Goal: Task Accomplishment & Management: Complete application form

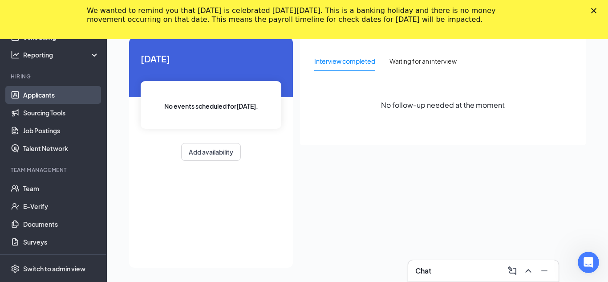
scroll to position [58, 0]
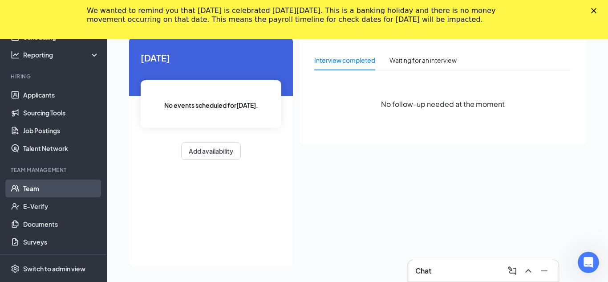
click at [50, 189] on link "Team" at bounding box center [61, 188] width 76 height 18
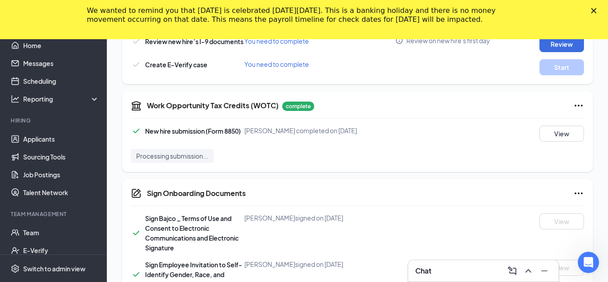
scroll to position [842, 0]
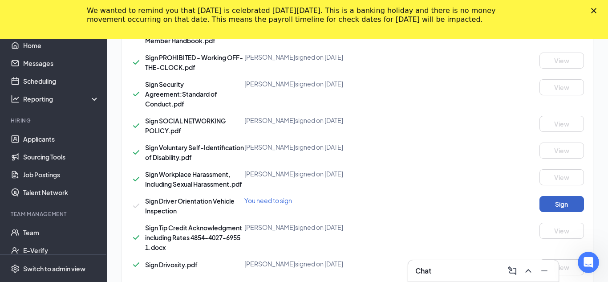
click at [549, 200] on button "Sign" at bounding box center [562, 204] width 45 height 16
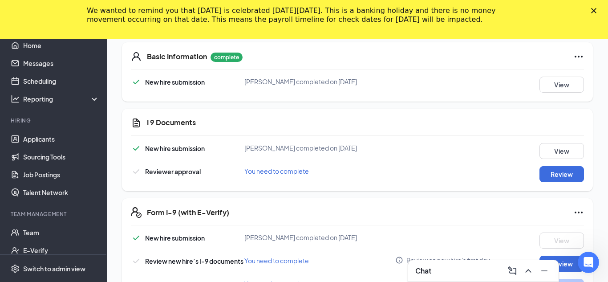
scroll to position [270, 0]
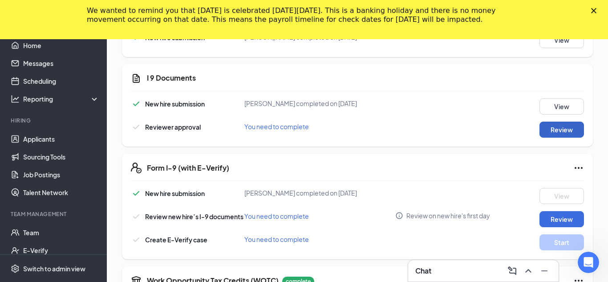
click at [541, 132] on button "Review" at bounding box center [562, 130] width 45 height 16
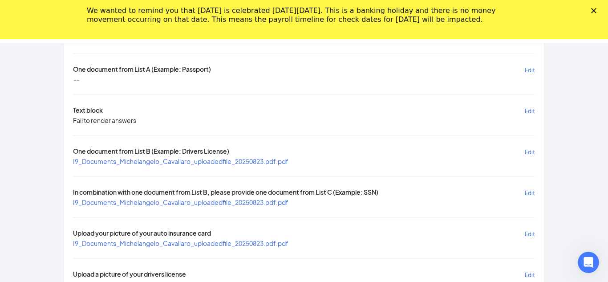
scroll to position [95, 0]
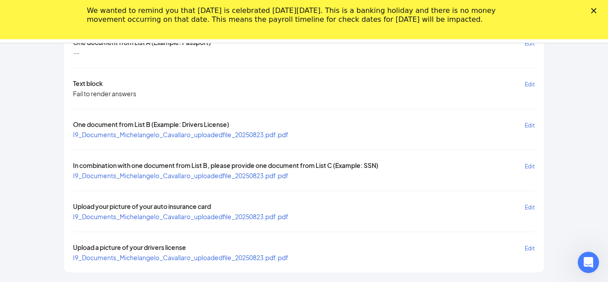
click at [248, 136] on span "I9_Documents_Michelangelo_Cavallaro_uploadedfile_20250823.pdf.pdf" at bounding box center [181, 134] width 216 height 8
click at [265, 176] on span "I9_Documents_Michelangelo_Cavallaro_uploadedfile_20250823.pdf.pdf" at bounding box center [181, 175] width 216 height 8
click at [593, 11] on icon "Close" at bounding box center [593, 10] width 5 height 5
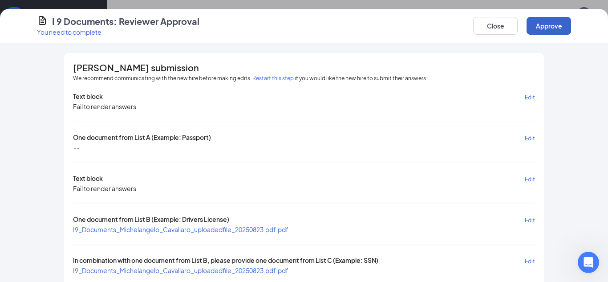
click at [547, 23] on button "Approve" at bounding box center [549, 26] width 45 height 18
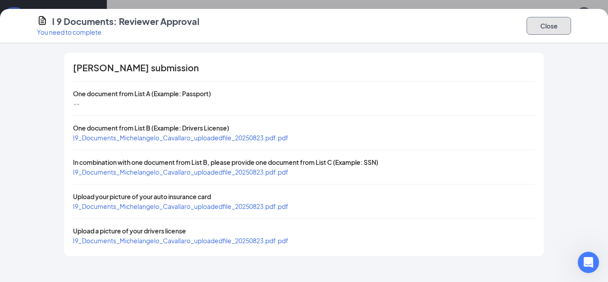
click at [553, 26] on button "Close" at bounding box center [549, 26] width 45 height 18
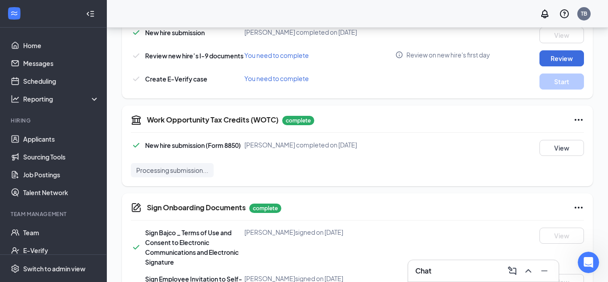
scroll to position [385, 0]
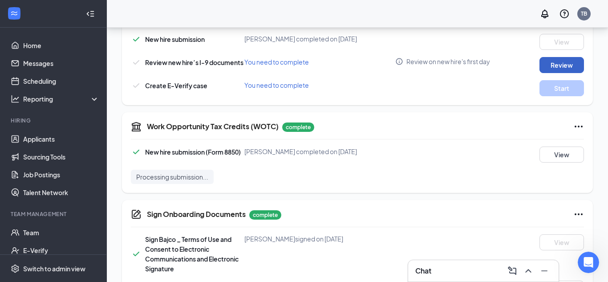
click at [575, 64] on button "Review" at bounding box center [562, 65] width 45 height 16
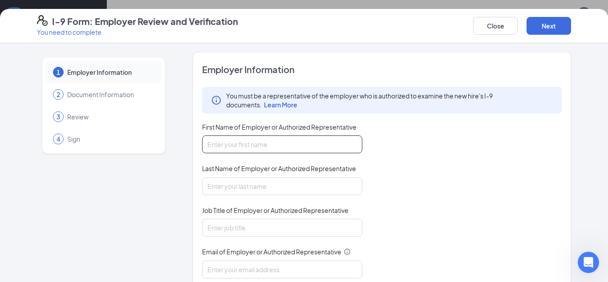
click at [338, 146] on input "First Name of Employer or Authorized Representative" at bounding box center [282, 144] width 160 height 18
type input "[PERSON_NAME]"
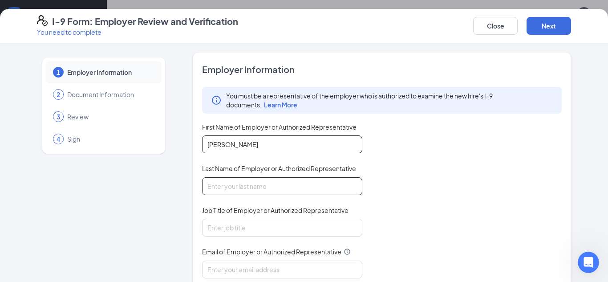
type input "Brown"
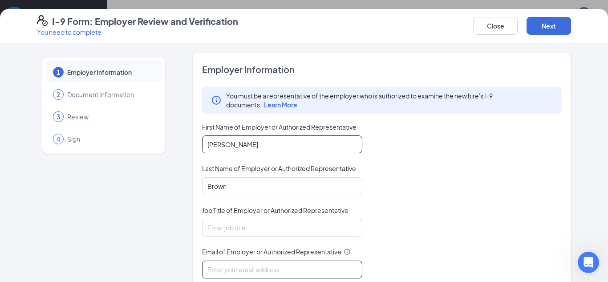
type input "[EMAIL_ADDRESS][DOMAIN_NAME]"
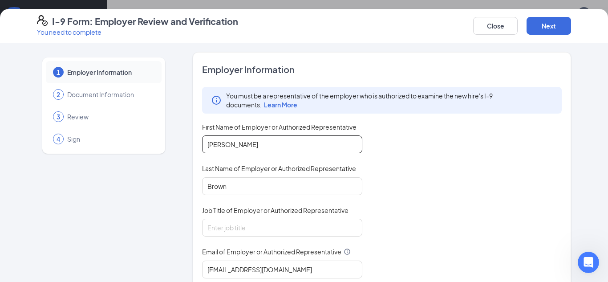
type input "9084617639"
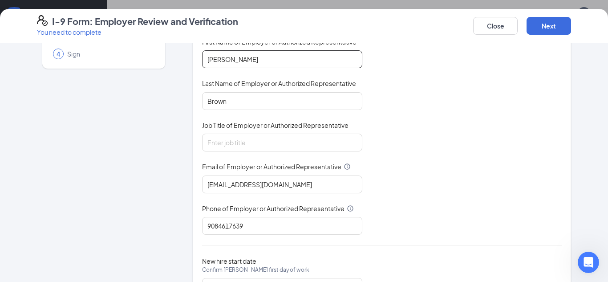
scroll to position [86, 0]
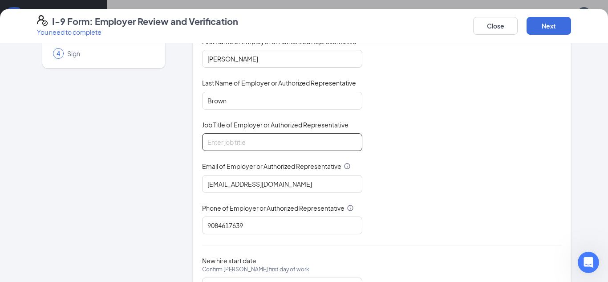
click at [323, 135] on input "Job Title of Employer or Authorized Representative" at bounding box center [282, 142] width 160 height 18
type input "General Manager"
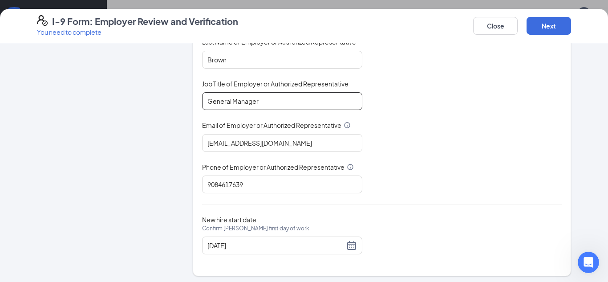
scroll to position [130, 0]
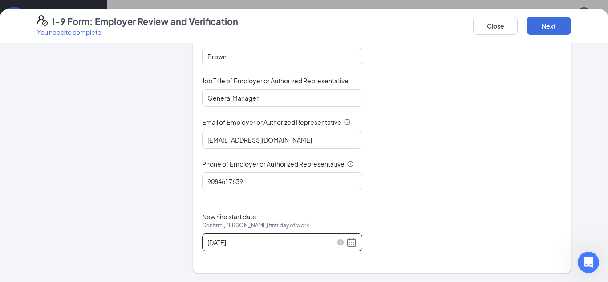
click at [275, 241] on input "[DATE]" at bounding box center [276, 242] width 137 height 10
click at [351, 244] on div "[DATE]" at bounding box center [283, 242] width 150 height 11
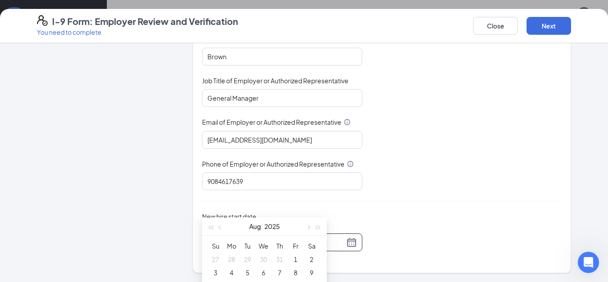
scroll to position [501, 0]
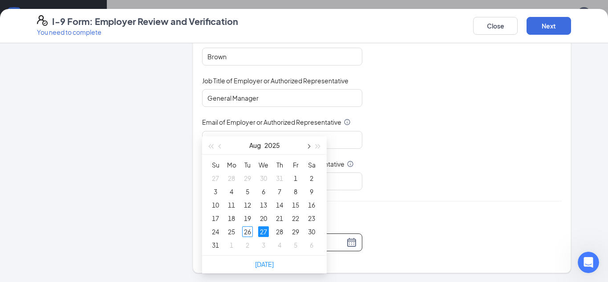
click at [306, 148] on button "button" at bounding box center [308, 145] width 10 height 18
type input "[DATE]"
click at [228, 171] on td "1" at bounding box center [232, 177] width 16 height 13
click at [230, 176] on input "9084617639" at bounding box center [282, 181] width 160 height 18
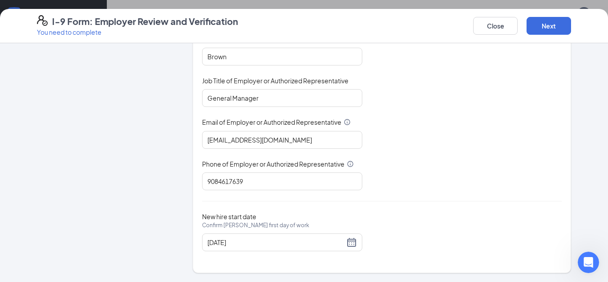
click at [455, 197] on div "Employer Information You must be a representative of the employer who is author…" at bounding box center [382, 98] width 360 height 328
click at [547, 29] on button "Next" at bounding box center [549, 26] width 45 height 18
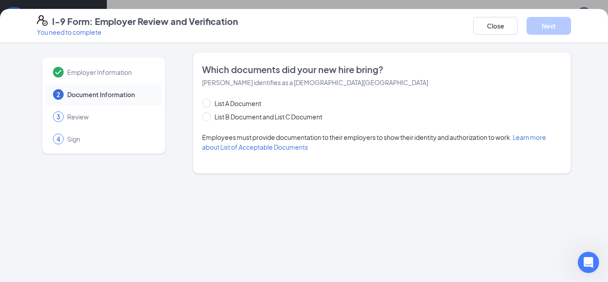
scroll to position [0, 0]
click at [211, 118] on span at bounding box center [206, 116] width 9 height 9
click at [208, 118] on input "List B Document and List C Document" at bounding box center [205, 115] width 6 height 6
radio input "true"
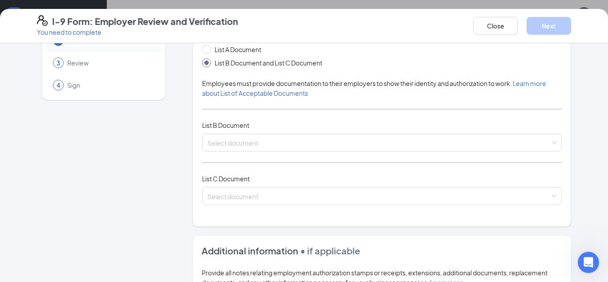
scroll to position [67, 0]
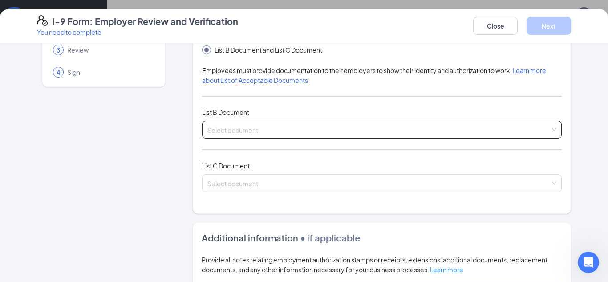
click at [345, 127] on input "search" at bounding box center [379, 127] width 343 height 13
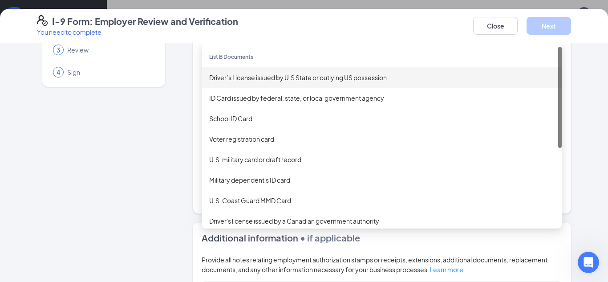
click at [299, 77] on div "Driver’s License issued by U.S State or outlying US possession" at bounding box center [382, 78] width 346 height 10
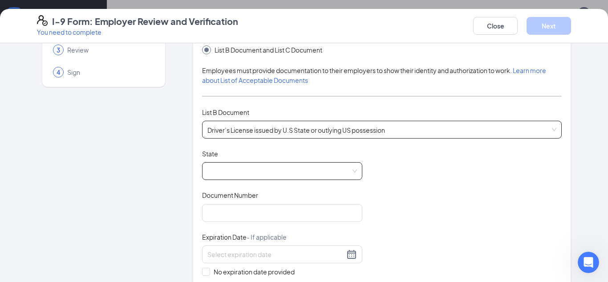
click at [226, 170] on span at bounding box center [283, 171] width 150 height 17
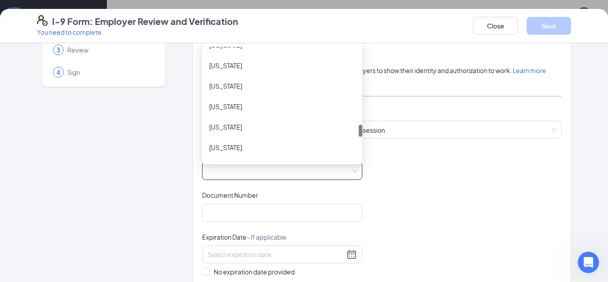
scroll to position [704, 0]
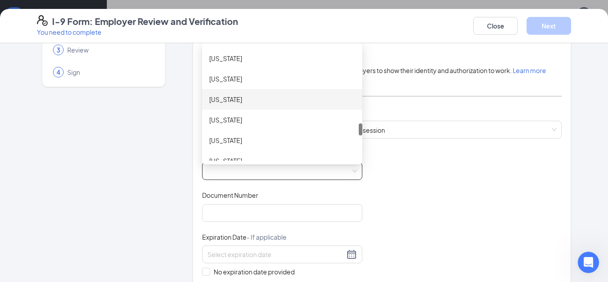
click at [243, 100] on div "[US_STATE]" at bounding box center [282, 99] width 146 height 10
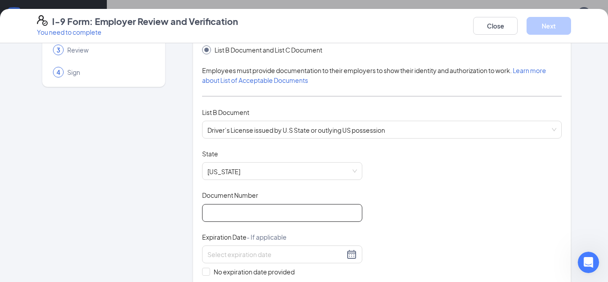
click at [250, 210] on input "Document Number" at bounding box center [282, 213] width 160 height 18
click at [253, 216] on input "3346043" at bounding box center [282, 213] width 160 height 18
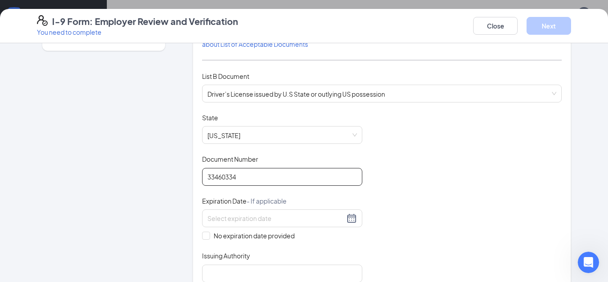
scroll to position [106, 0]
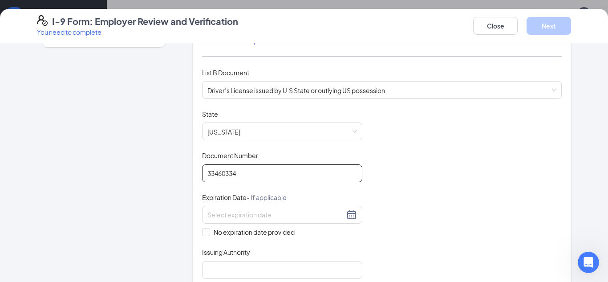
type input "33460334"
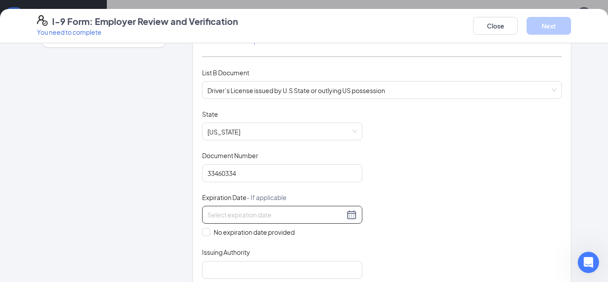
click at [350, 213] on div at bounding box center [283, 214] width 150 height 11
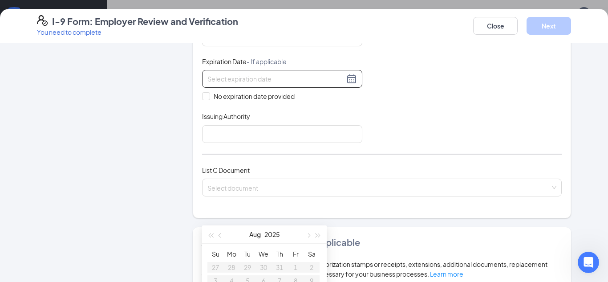
scroll to position [256, 0]
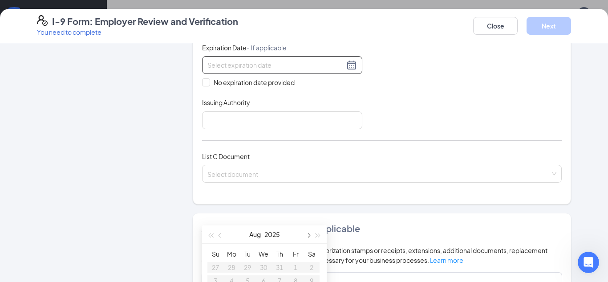
click at [310, 236] on button "button" at bounding box center [308, 234] width 10 height 18
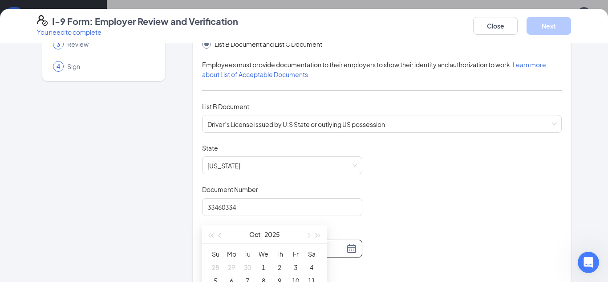
scroll to position [72, 0]
type input "[DATE]"
click at [448, 223] on div "Document Title Driver’s License issued by U.S State or outlying US possession S…" at bounding box center [382, 228] width 360 height 169
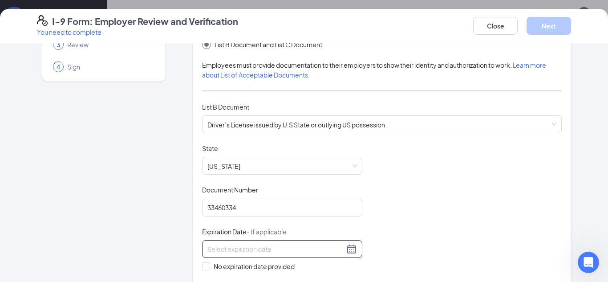
click at [352, 249] on div at bounding box center [283, 249] width 150 height 11
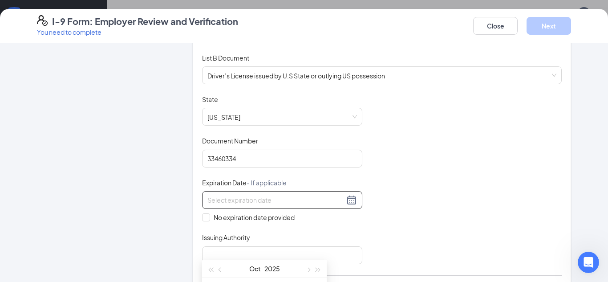
scroll to position [143, 0]
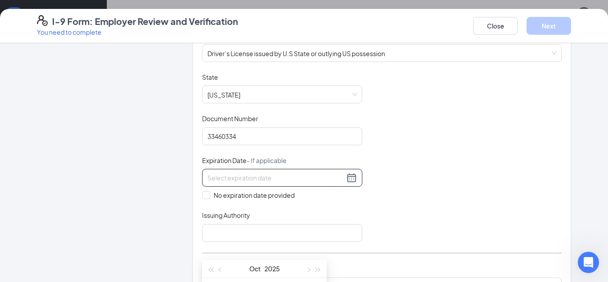
click at [353, 180] on div at bounding box center [283, 177] width 150 height 11
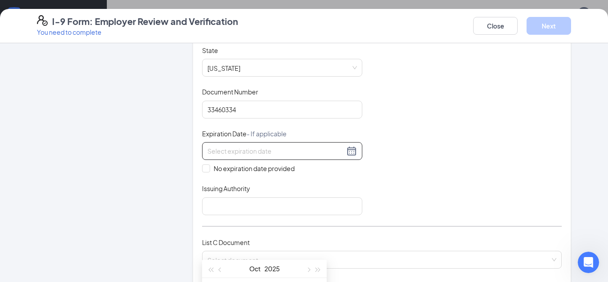
scroll to position [176, 0]
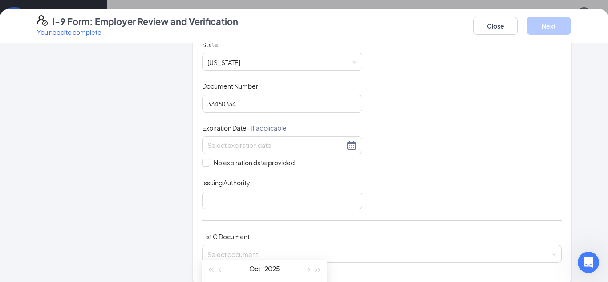
click at [368, 191] on div "Document Title Driver’s License issued by U.S State or outlying US possession S…" at bounding box center [382, 124] width 360 height 169
click at [349, 146] on div at bounding box center [283, 145] width 150 height 11
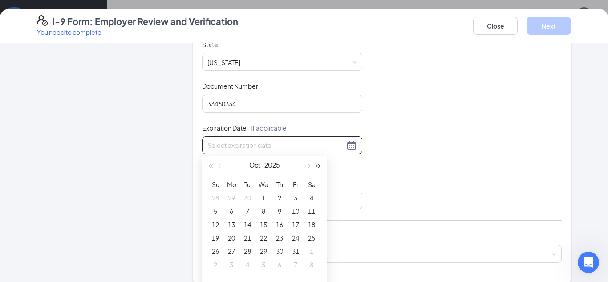
click at [318, 165] on span "button" at bounding box center [318, 166] width 4 height 4
click at [306, 167] on button "button" at bounding box center [308, 165] width 10 height 18
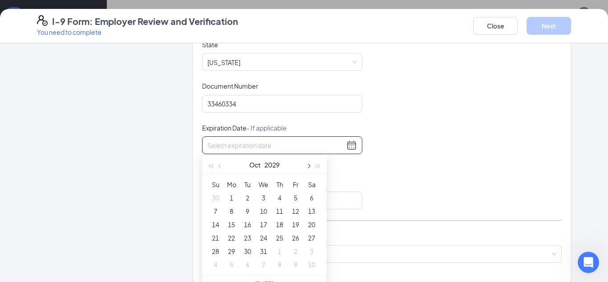
click at [306, 167] on button "button" at bounding box center [308, 165] width 10 height 18
click at [209, 167] on span "button" at bounding box center [210, 166] width 4 height 4
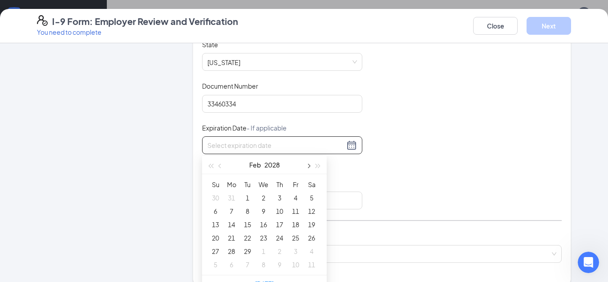
click at [305, 167] on button "button" at bounding box center [308, 165] width 10 height 18
click at [306, 167] on button "button" at bounding box center [308, 165] width 10 height 18
type input "[DATE]"
click at [246, 213] on div "4" at bounding box center [247, 211] width 11 height 11
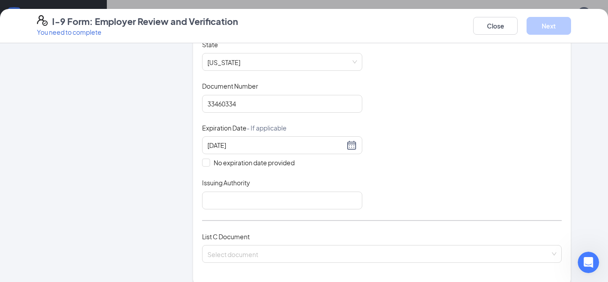
click at [445, 157] on div "Document Title Driver’s License issued by U.S State or outlying US possession S…" at bounding box center [382, 124] width 360 height 169
click at [337, 199] on input "Issuing Authority" at bounding box center [282, 201] width 160 height 18
type input "[US_STATE]"
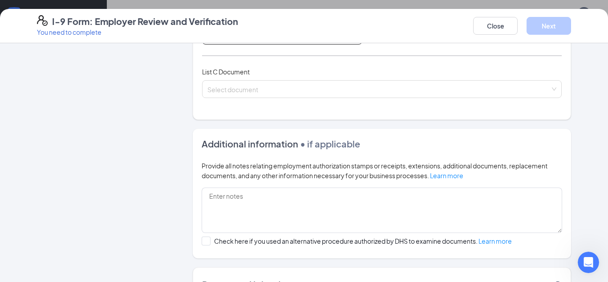
scroll to position [341, 0]
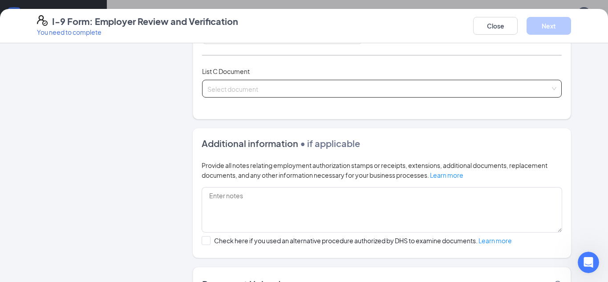
click at [281, 92] on input "search" at bounding box center [379, 86] width 343 height 13
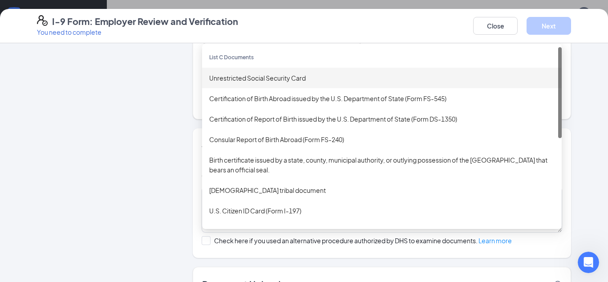
click at [272, 75] on div "Unrestricted Social Security Card" at bounding box center [382, 78] width 346 height 10
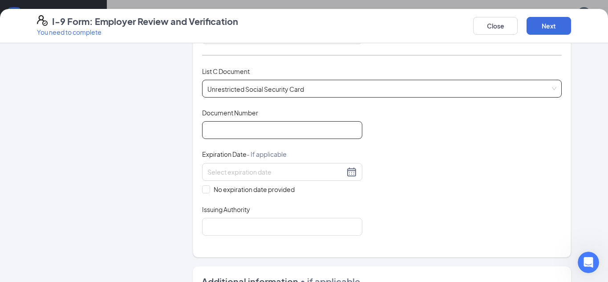
click at [250, 131] on input "Document Number" at bounding box center [282, 130] width 160 height 18
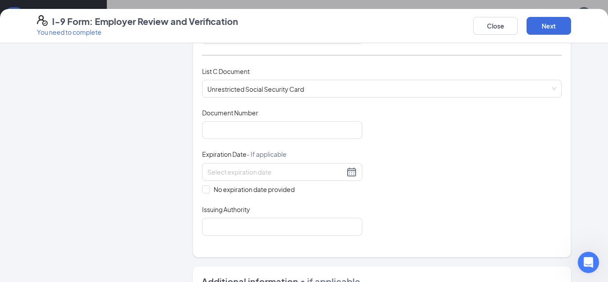
click at [136, 170] on div "Employer Information 2 Document Information 3 Review 4 Sign" at bounding box center [104, 96] width 134 height 770
click at [239, 130] on input "Document Number" at bounding box center [282, 130] width 160 height 18
type input "187809552"
click at [210, 192] on span "No expiration date provided" at bounding box center [254, 189] width 88 height 10
click at [208, 192] on input "No expiration date provided" at bounding box center [205, 188] width 6 height 6
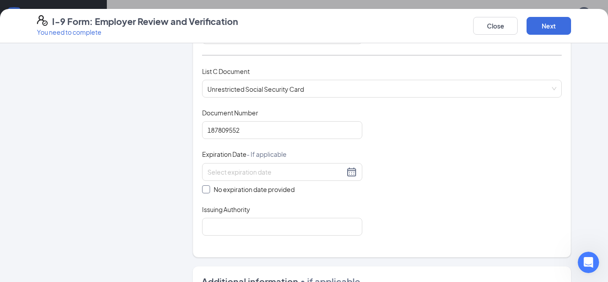
checkbox input "true"
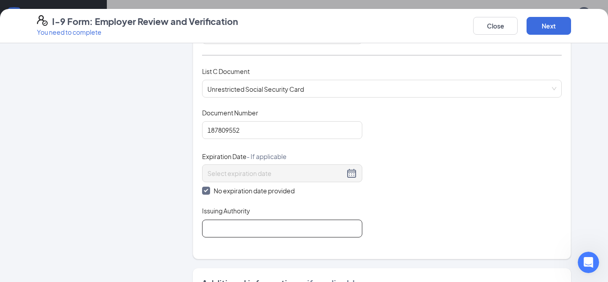
click at [234, 235] on input "Issuing Authority" at bounding box center [282, 229] width 160 height 18
type input "[GEOGRAPHIC_DATA]"
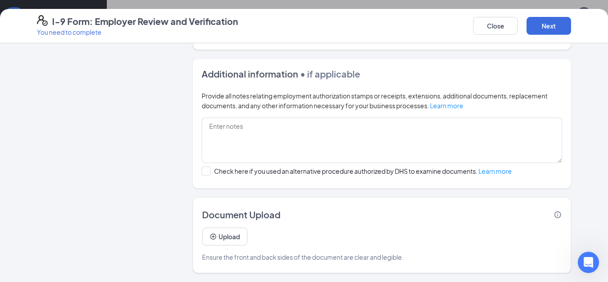
scroll to position [889, 0]
click at [237, 237] on button "Upload" at bounding box center [224, 237] width 45 height 18
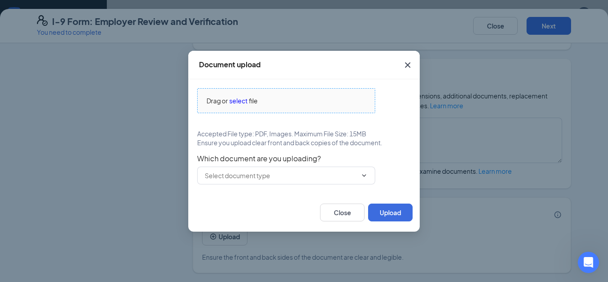
click at [272, 103] on div "Drag or select file" at bounding box center [286, 101] width 177 height 10
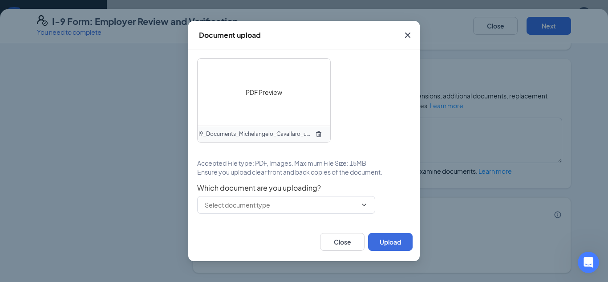
click at [278, 181] on div "PDF Preview I9_Documents_Michelangelo_Cavallaro_uploadedfile_20250823.pdf (1).p…" at bounding box center [304, 135] width 214 height 155
click at [270, 210] on span at bounding box center [286, 205] width 178 height 18
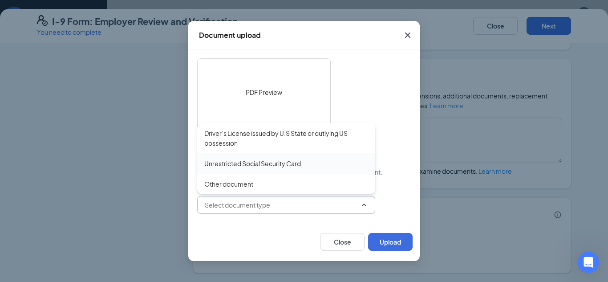
click at [273, 167] on div "Unrestricted Social Security Card" at bounding box center [252, 164] width 97 height 10
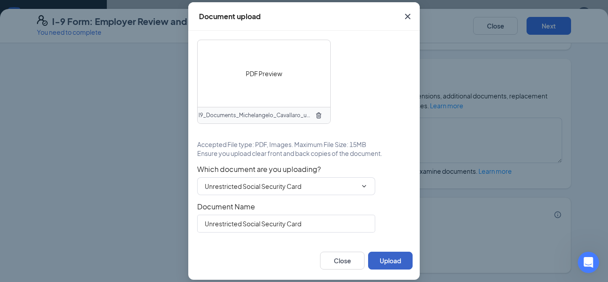
click at [396, 260] on button "Upload" at bounding box center [390, 261] width 45 height 18
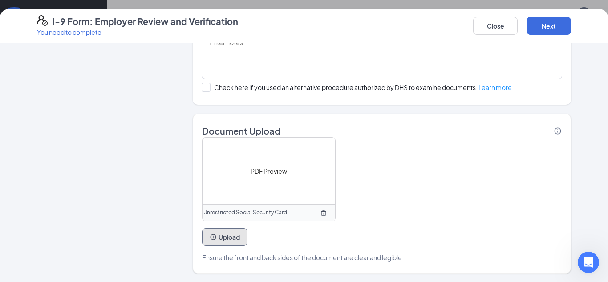
scroll to position [635, 0]
click at [228, 235] on button "Upload" at bounding box center [224, 237] width 45 height 18
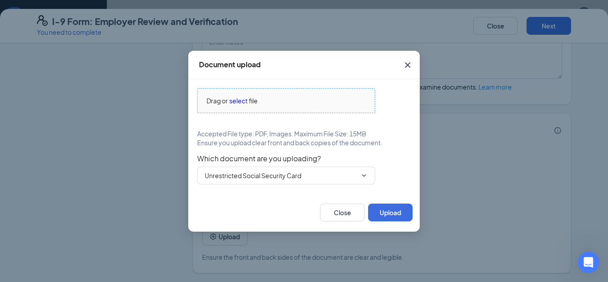
click at [277, 102] on div "Drag or select file" at bounding box center [286, 101] width 177 height 10
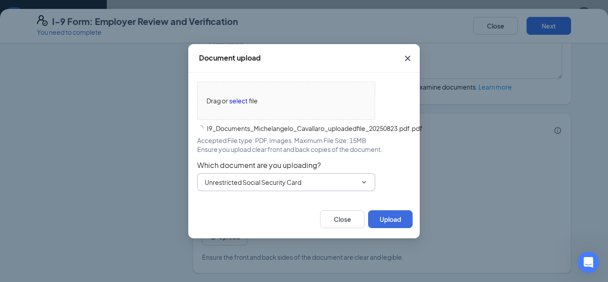
click at [281, 183] on input "Unrestricted Social Security Card" at bounding box center [281, 182] width 152 height 10
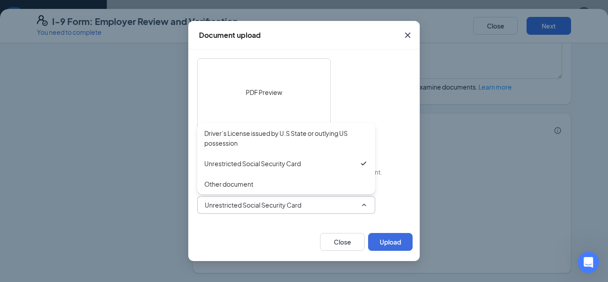
click at [276, 210] on span "Unrestricted Social Security Card" at bounding box center [286, 205] width 178 height 18
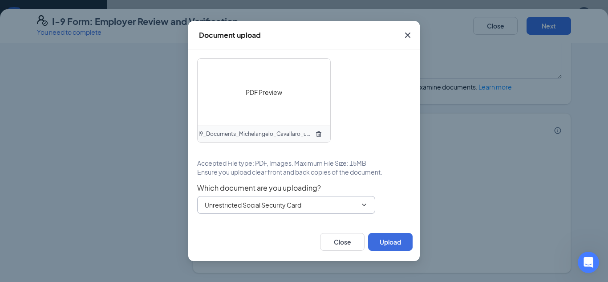
click at [266, 204] on input "Unrestricted Social Security Card" at bounding box center [281, 205] width 152 height 10
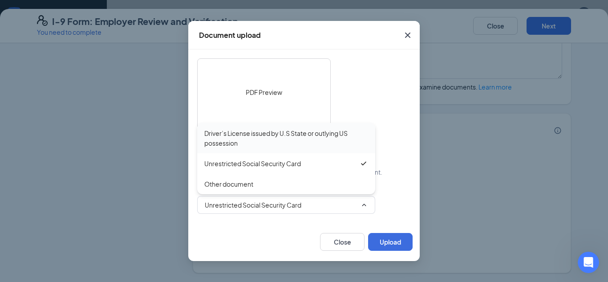
click at [260, 134] on div "Driver’s License issued by U.S State or outlying US possession" at bounding box center [286, 138] width 164 height 20
type input "Driver’s License issued by U.S State or outlying US possession"
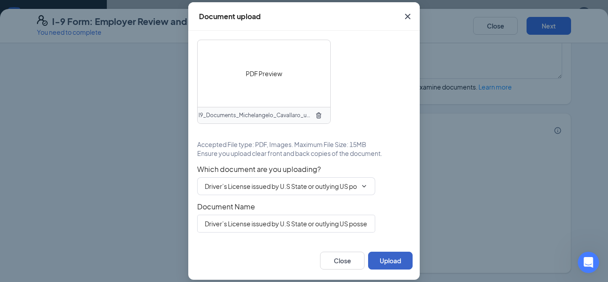
click at [399, 263] on button "Upload" at bounding box center [390, 261] width 45 height 18
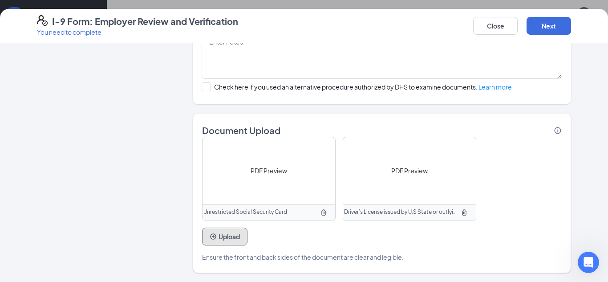
scroll to position [935, 0]
click at [550, 29] on button "Next" at bounding box center [549, 26] width 45 height 18
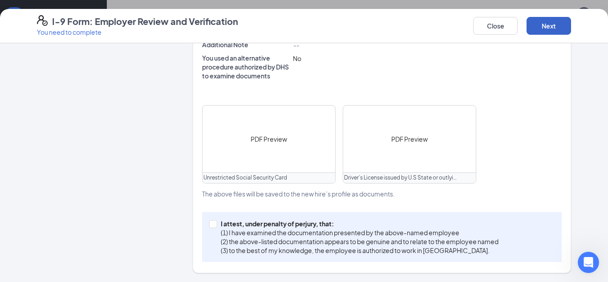
scroll to position [367, 0]
click at [211, 222] on input "I attest, under penalty of [PERSON_NAME], that: (1) I have examined the documen…" at bounding box center [212, 223] width 6 height 6
checkbox input "true"
click at [545, 26] on button "Next" at bounding box center [549, 26] width 45 height 18
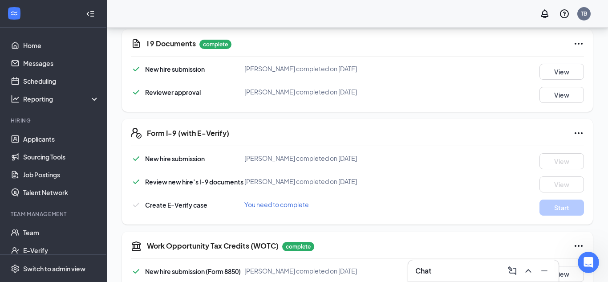
scroll to position [0, 0]
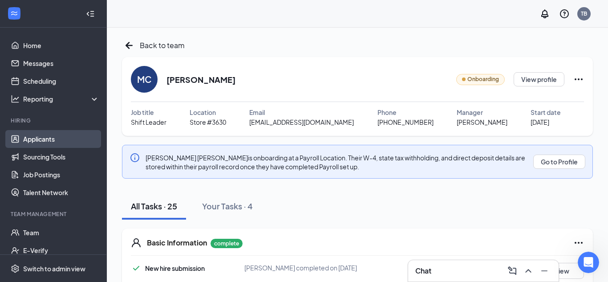
click at [47, 137] on link "Applicants" at bounding box center [61, 139] width 76 height 18
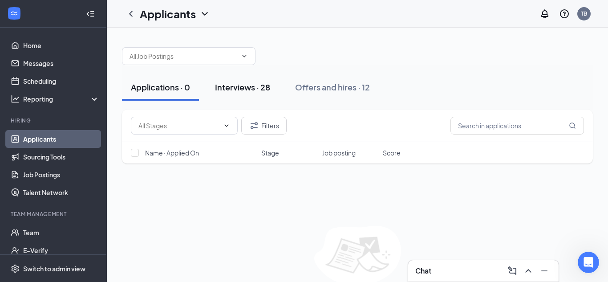
click at [252, 89] on div "Interviews · 28" at bounding box center [242, 86] width 55 height 11
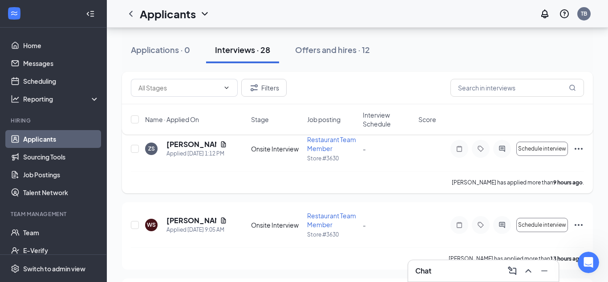
scroll to position [52, 0]
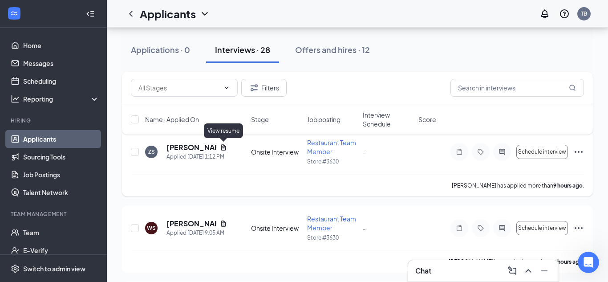
click at [224, 149] on icon "Document" at bounding box center [223, 147] width 7 height 7
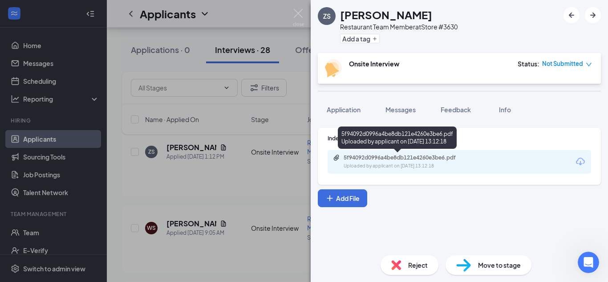
click at [401, 158] on div "5f94092d0996a4be8db121e4260e3be6.pdf" at bounding box center [406, 157] width 125 height 7
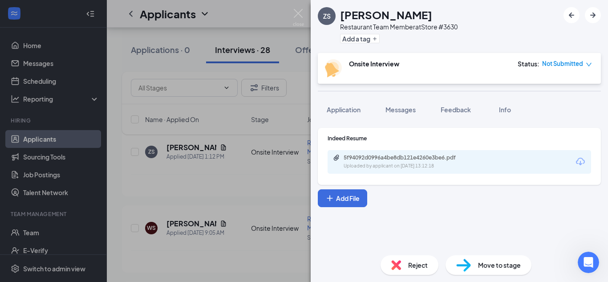
click at [304, 12] on div "ZS [PERSON_NAME] Restaurant Team Member at Store #3630 Add a tag Onsite Intervi…" at bounding box center [304, 141] width 608 height 282
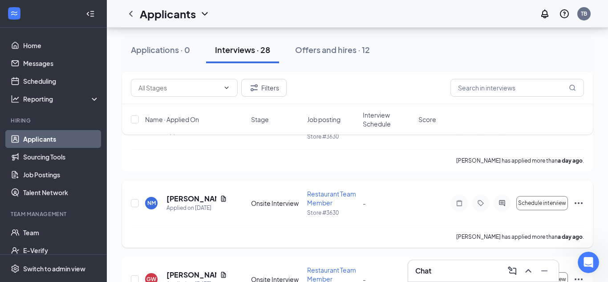
scroll to position [255, 0]
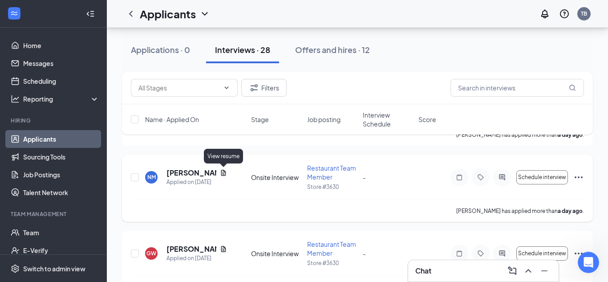
click at [224, 174] on icon "Document" at bounding box center [223, 172] width 7 height 7
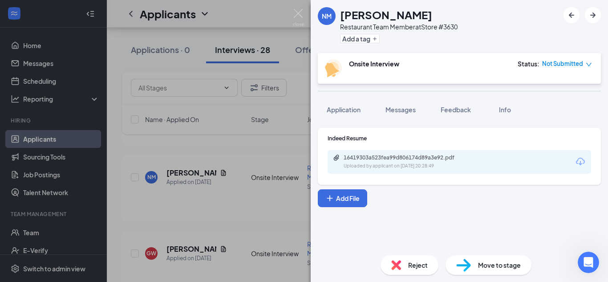
click at [393, 153] on div "16419303a523fea99d806174d89a3e92.pdf Uploaded by applicant on [DATE] 20:28:49" at bounding box center [460, 162] width 264 height 24
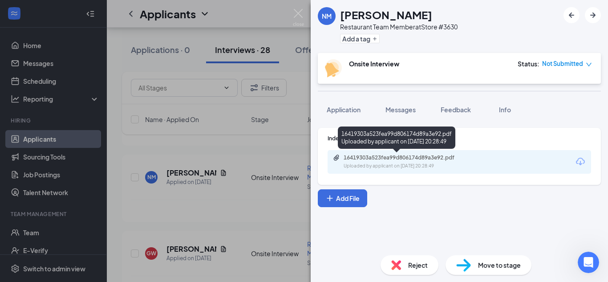
click at [392, 159] on div "16419303a523fea99d806174d89a3e92.pdf" at bounding box center [406, 157] width 125 height 7
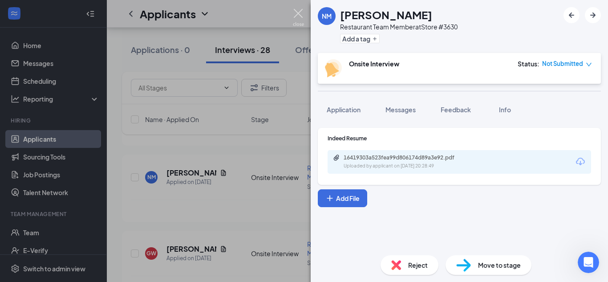
click at [300, 16] on img at bounding box center [298, 17] width 11 height 17
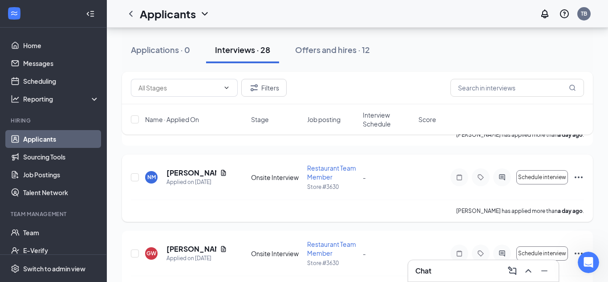
click at [582, 178] on icon "Ellipses" at bounding box center [579, 177] width 11 height 11
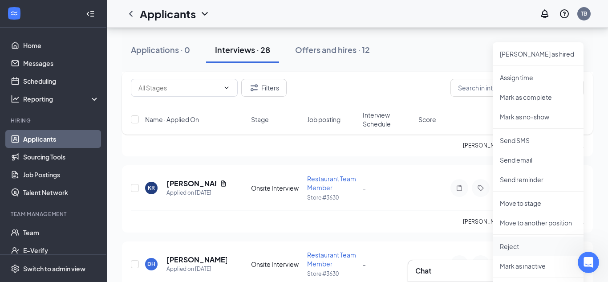
scroll to position [401, 0]
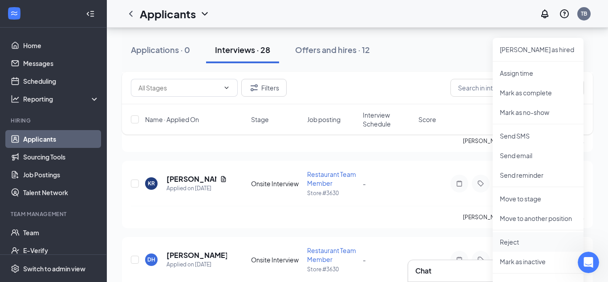
click at [516, 244] on p "Reject" at bounding box center [538, 241] width 77 height 9
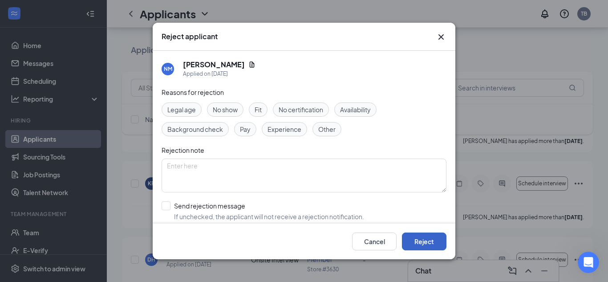
click at [422, 240] on button "Reject" at bounding box center [424, 241] width 45 height 18
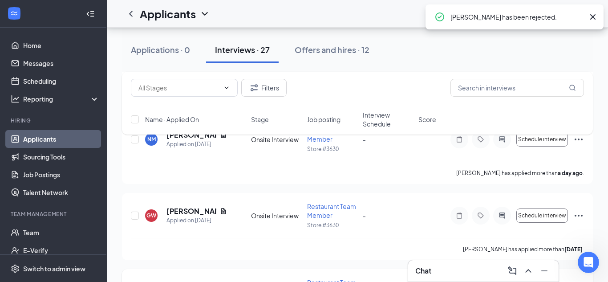
scroll to position [276, 0]
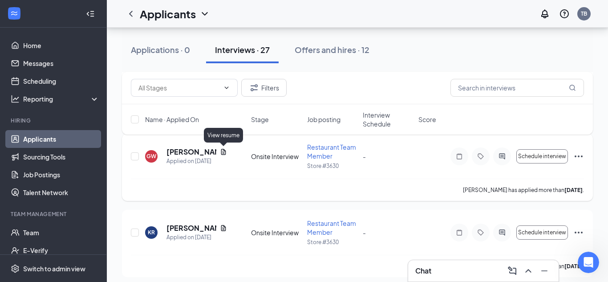
click at [222, 153] on icon "Document" at bounding box center [223, 151] width 7 height 7
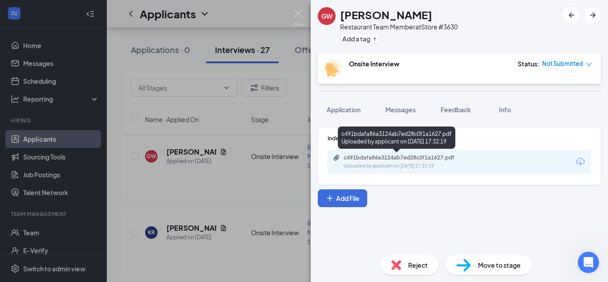
click at [384, 161] on div "c491bdafa86a3124ab7ed28c0f1a1627.pdf Uploaded by applicant on [DATE] 17:32:19" at bounding box center [405, 162] width 144 height 16
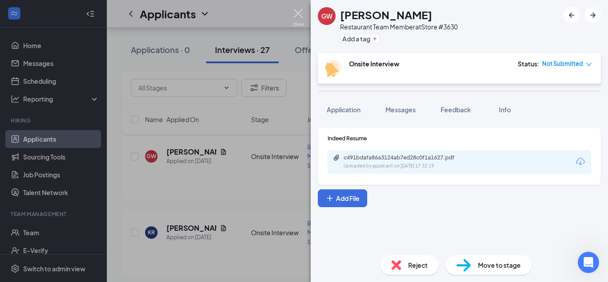
click at [302, 15] on img at bounding box center [298, 17] width 11 height 17
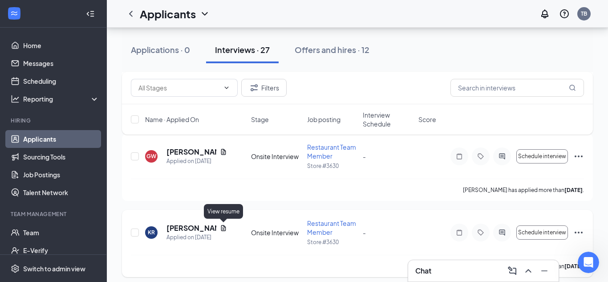
click at [223, 229] on icon "Document" at bounding box center [223, 227] width 7 height 7
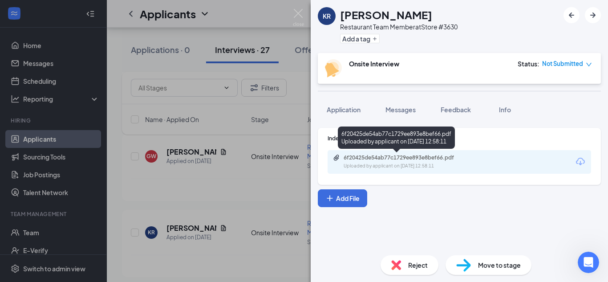
click at [418, 156] on div "6f20425de54ab77c1729ee893e8bef66.pdf" at bounding box center [406, 157] width 125 height 7
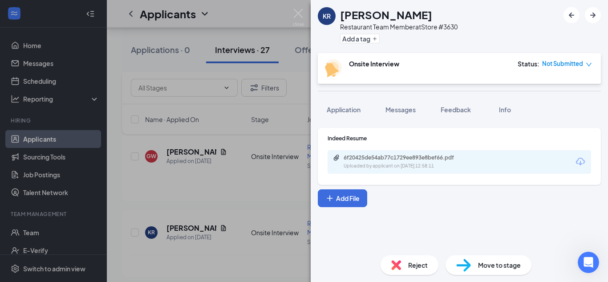
drag, startPoint x: 303, startPoint y: 16, endPoint x: 328, endPoint y: 80, distance: 69.0
click at [303, 16] on img at bounding box center [298, 17] width 11 height 17
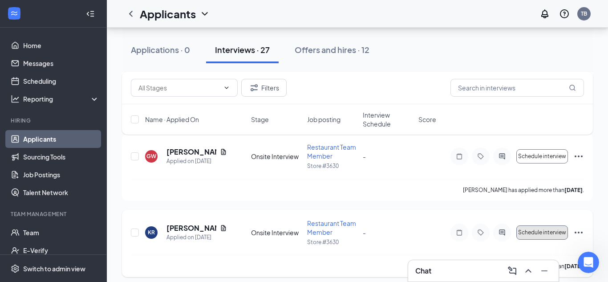
click at [538, 236] on button "Schedule interview" at bounding box center [543, 232] width 52 height 14
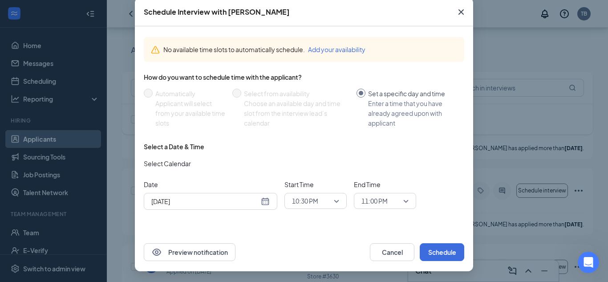
scroll to position [320, 0]
click at [268, 204] on div "[DATE]" at bounding box center [210, 201] width 118 height 10
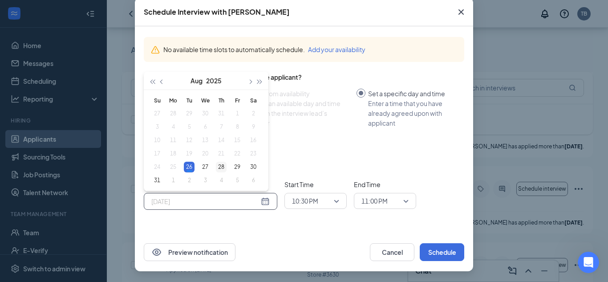
type input "[DATE]"
click at [224, 167] on div "28" at bounding box center [221, 167] width 11 height 11
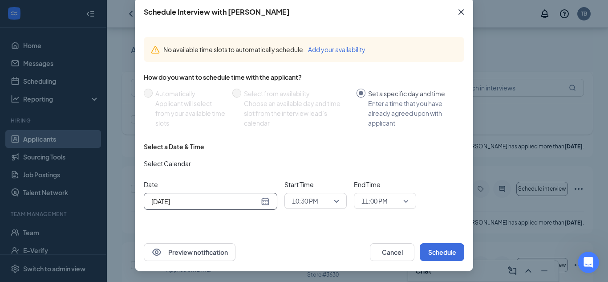
click at [326, 204] on span "10:30 PM" at bounding box center [311, 200] width 39 height 13
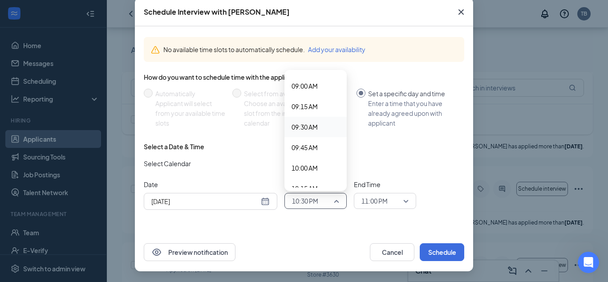
scroll to position [729, 0]
click at [314, 134] on span "09:30 AM" at bounding box center [305, 133] width 26 height 10
click at [375, 202] on span "11:00 PM" at bounding box center [375, 200] width 26 height 13
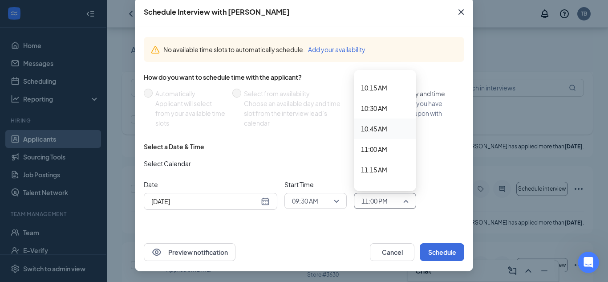
scroll to position [803, 0]
click at [379, 99] on span "10:00 AM" at bounding box center [374, 100] width 26 height 10
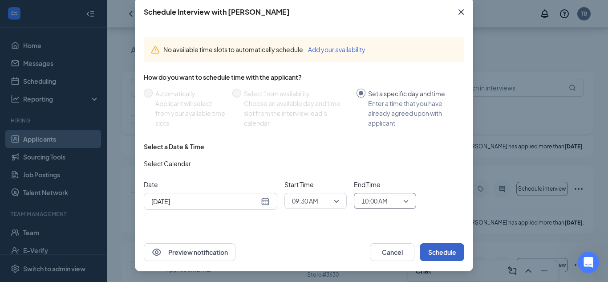
click at [445, 256] on button "Schedule" at bounding box center [442, 252] width 45 height 18
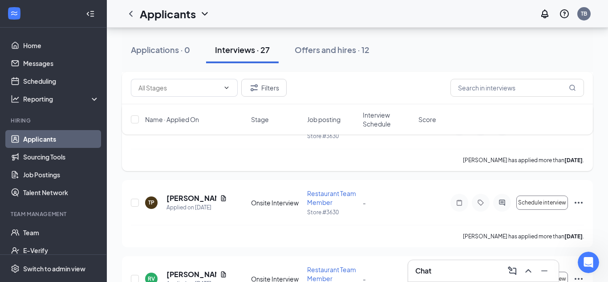
scroll to position [586, 0]
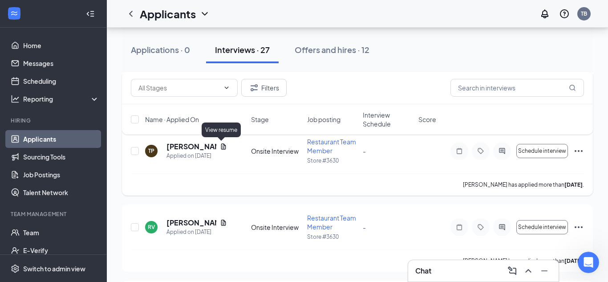
click at [224, 148] on icon "Document" at bounding box center [223, 146] width 5 height 6
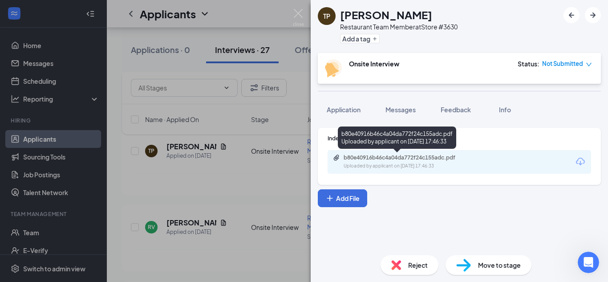
click at [420, 157] on div "b80e40916b46c4a04da772f24c155adc.pdf" at bounding box center [406, 157] width 125 height 7
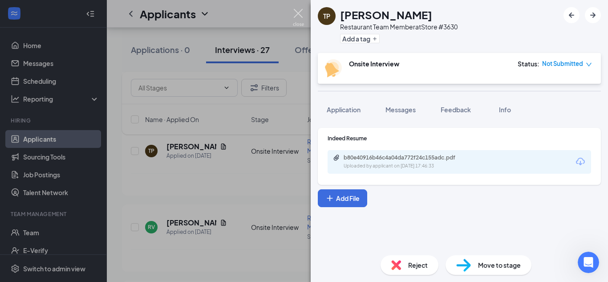
click at [297, 14] on img at bounding box center [298, 17] width 11 height 17
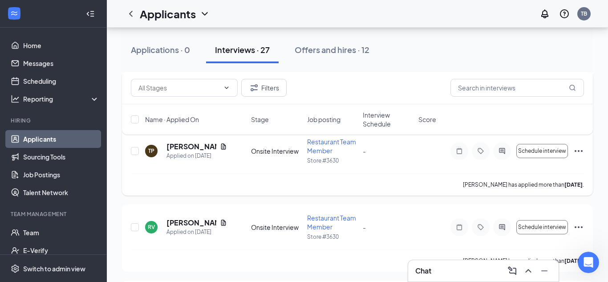
click at [579, 151] on icon "Ellipses" at bounding box center [579, 151] width 11 height 11
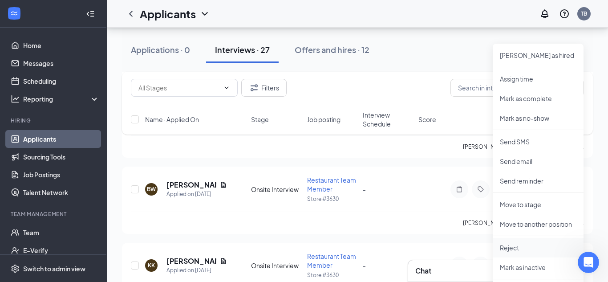
scroll to position [705, 0]
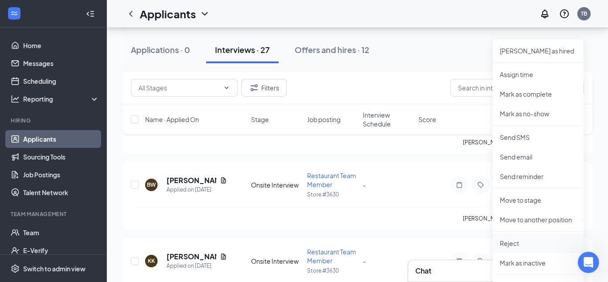
click at [526, 246] on p "Reject" at bounding box center [538, 243] width 77 height 9
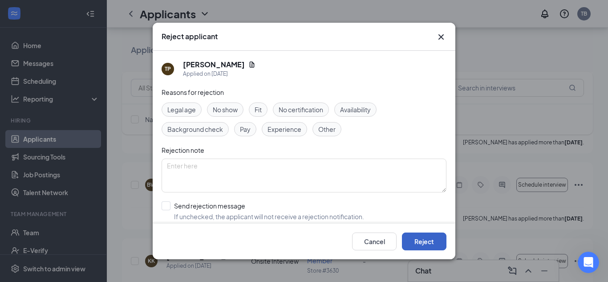
click at [429, 245] on button "Reject" at bounding box center [424, 241] width 45 height 18
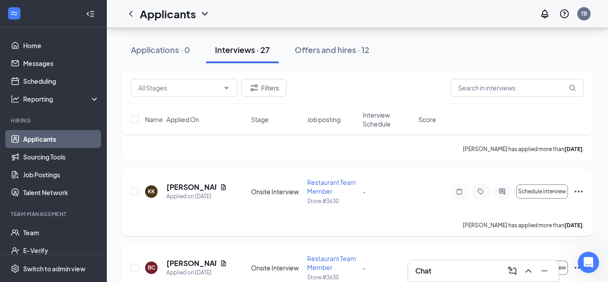
scroll to position [791, 0]
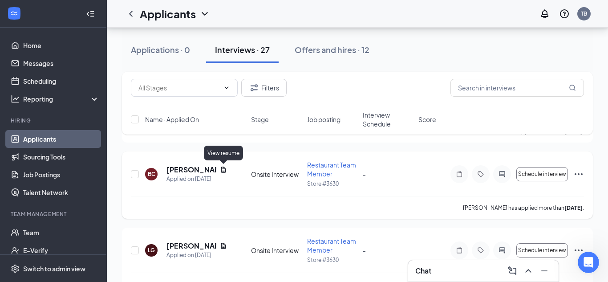
click at [222, 169] on icon "Document" at bounding box center [223, 169] width 7 height 7
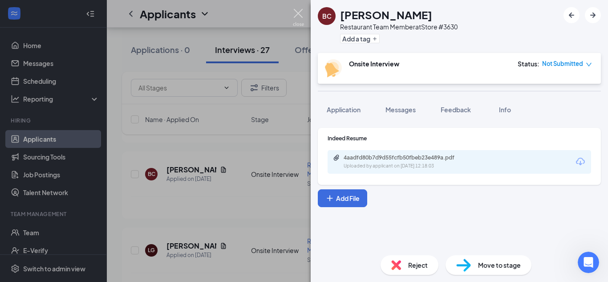
click at [297, 12] on img at bounding box center [298, 17] width 11 height 17
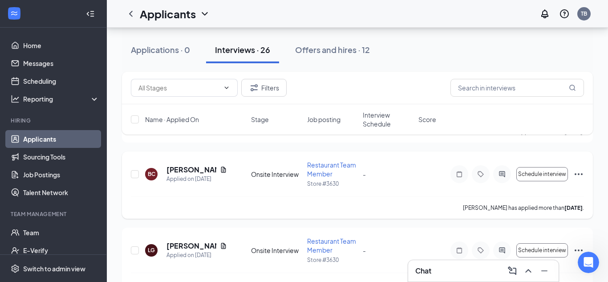
scroll to position [692, 0]
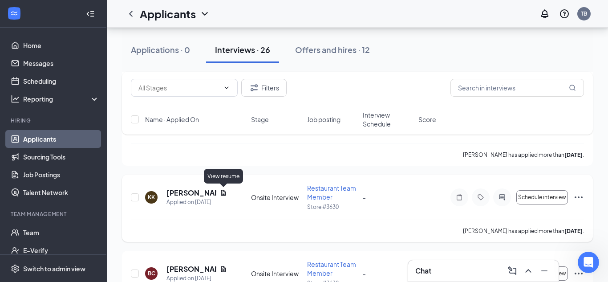
click at [222, 195] on icon "Document" at bounding box center [223, 193] width 5 height 6
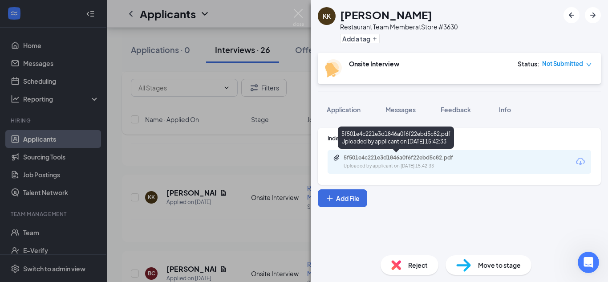
click at [427, 159] on div "5f501e4c221e3d1846a0f6f22ebd5c82.pdf" at bounding box center [406, 157] width 125 height 7
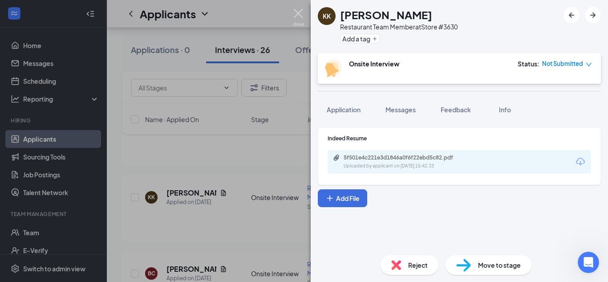
click at [297, 15] on img at bounding box center [298, 17] width 11 height 17
click at [297, 16] on div "Applicants TB" at bounding box center [357, 14] width 501 height 28
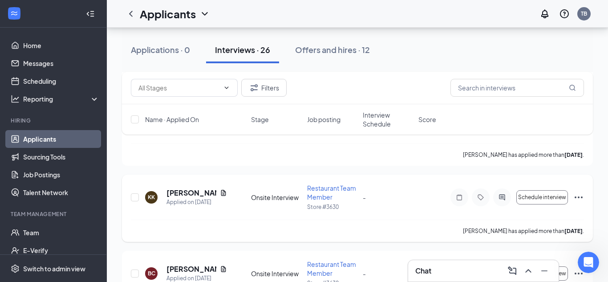
click at [578, 198] on icon "Ellipses" at bounding box center [579, 197] width 11 height 11
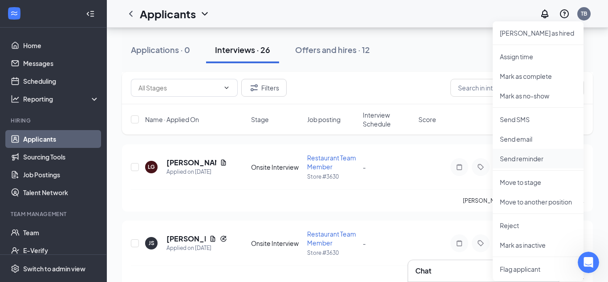
scroll to position [887, 0]
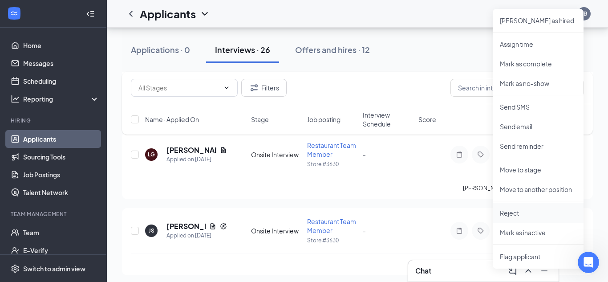
click at [525, 213] on p "Reject" at bounding box center [538, 212] width 77 height 9
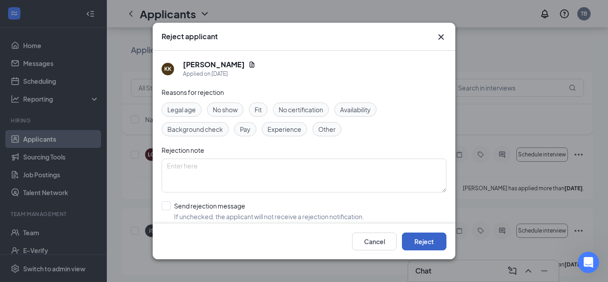
click at [421, 248] on button "Reject" at bounding box center [424, 241] width 45 height 18
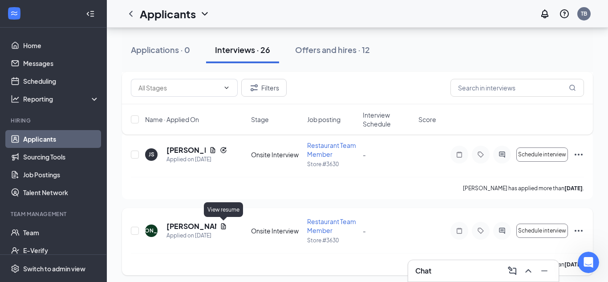
click at [221, 224] on icon "Document" at bounding box center [223, 226] width 5 height 6
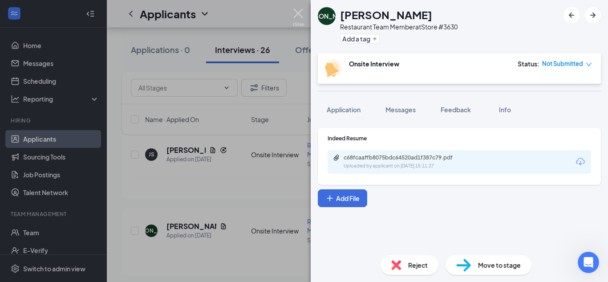
click at [300, 18] on img at bounding box center [298, 17] width 11 height 17
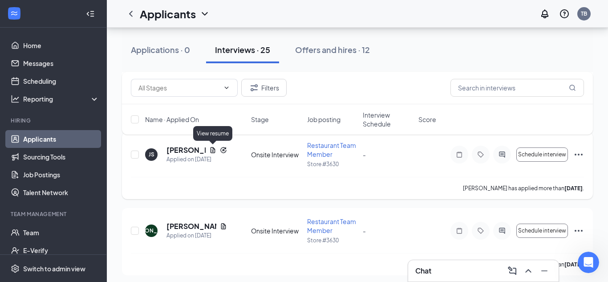
click at [210, 152] on icon "Document" at bounding box center [212, 150] width 7 height 7
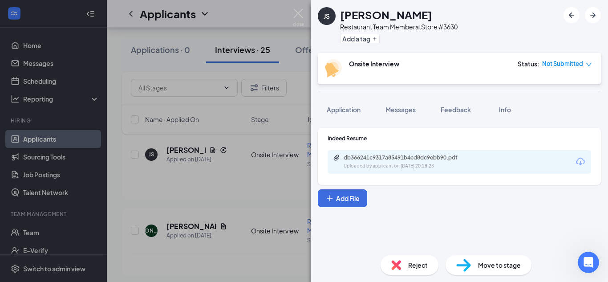
click at [407, 167] on div "Uploaded by applicant on [DATE] 20:28:23" at bounding box center [411, 166] width 134 height 7
click at [297, 12] on img at bounding box center [298, 17] width 11 height 17
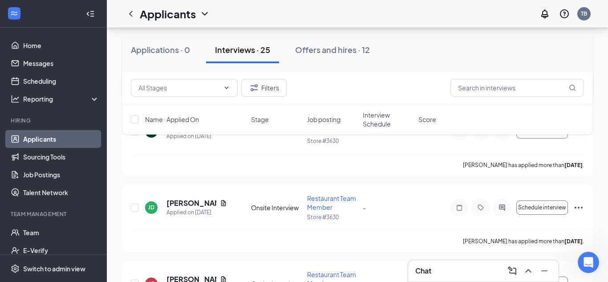
scroll to position [1019, 0]
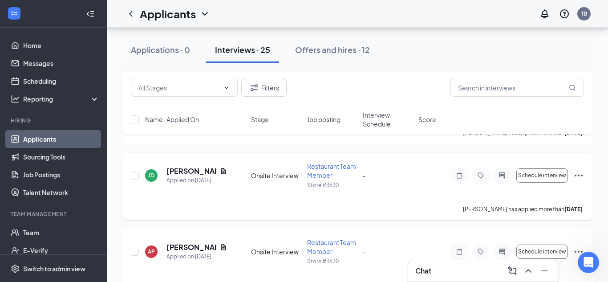
click at [578, 175] on icon "Ellipses" at bounding box center [579, 175] width 11 height 11
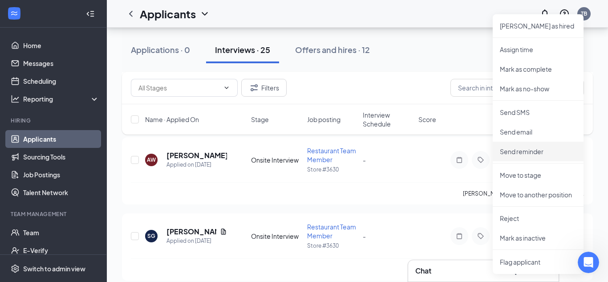
scroll to position [1277, 0]
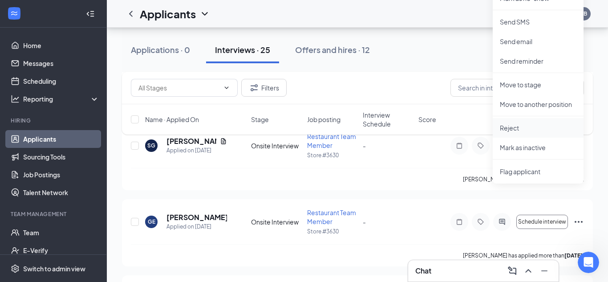
click at [518, 125] on p "Reject" at bounding box center [538, 127] width 77 height 9
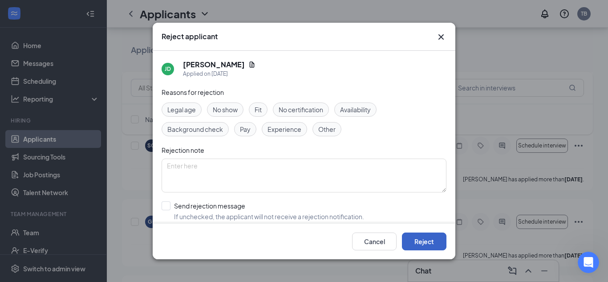
click at [433, 240] on button "Reject" at bounding box center [424, 241] width 45 height 18
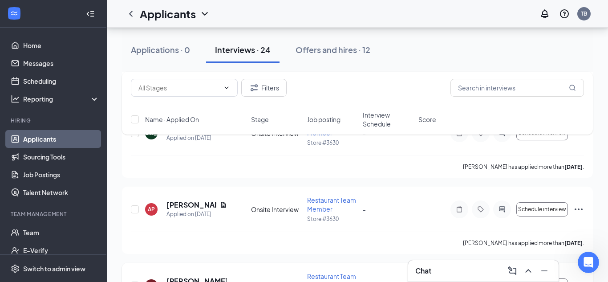
scroll to position [973, 0]
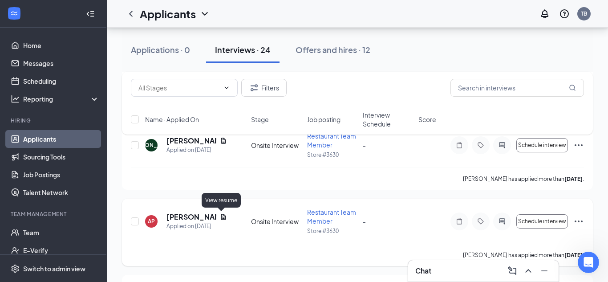
click at [221, 219] on icon "Document" at bounding box center [223, 217] width 5 height 6
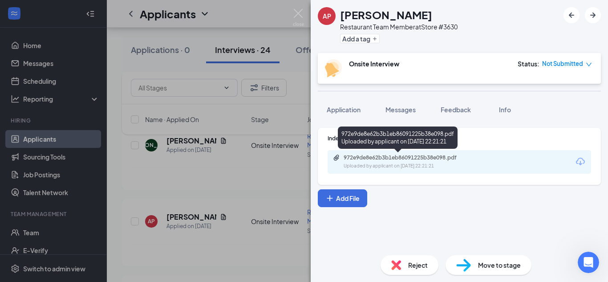
click at [434, 161] on div "972e9de8e62b3b1eb86091225b38e098.pdf" at bounding box center [406, 157] width 125 height 7
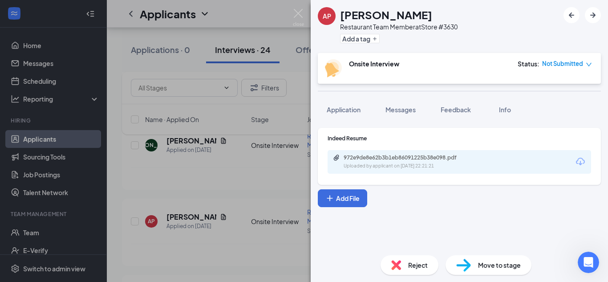
click at [307, 11] on div "AP [PERSON_NAME] [PERSON_NAME] Restaurant Team Member at Store #3630 Add a tag …" at bounding box center [304, 141] width 608 height 282
click at [301, 17] on img at bounding box center [298, 17] width 11 height 17
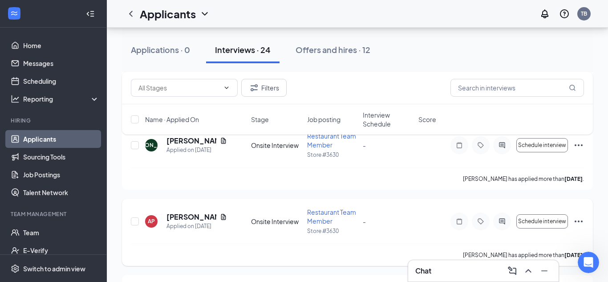
click at [574, 220] on icon "Ellipses" at bounding box center [579, 221] width 11 height 11
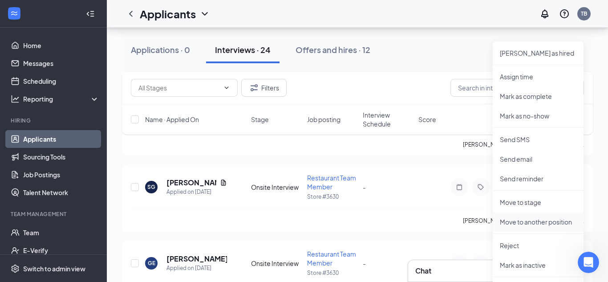
scroll to position [1160, 0]
click at [520, 245] on p "Reject" at bounding box center [538, 244] width 77 height 9
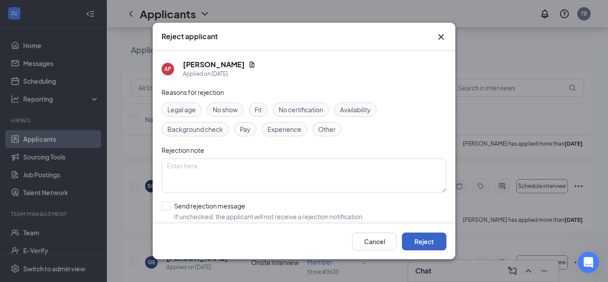
click at [428, 244] on button "Reject" at bounding box center [424, 241] width 45 height 18
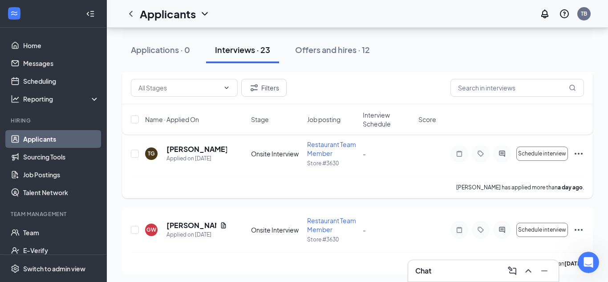
scroll to position [204, 0]
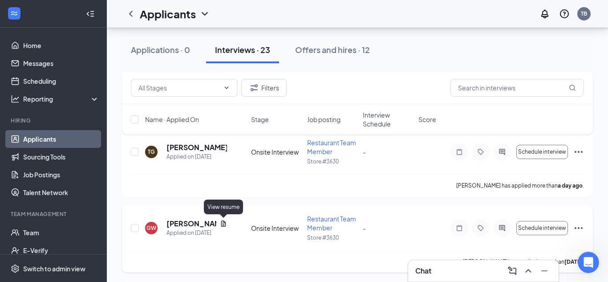
click at [223, 225] on icon "Document" at bounding box center [223, 223] width 7 height 7
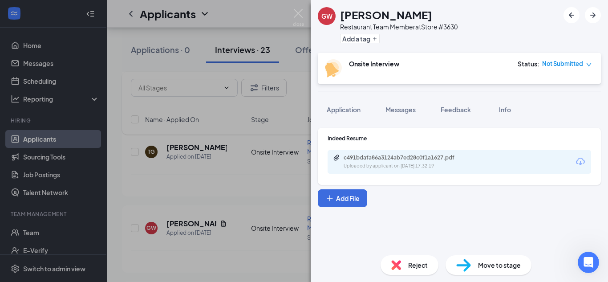
click at [421, 164] on div "Uploaded by applicant on [DATE] 17:32:19" at bounding box center [411, 166] width 134 height 7
click at [298, 20] on img at bounding box center [298, 17] width 11 height 17
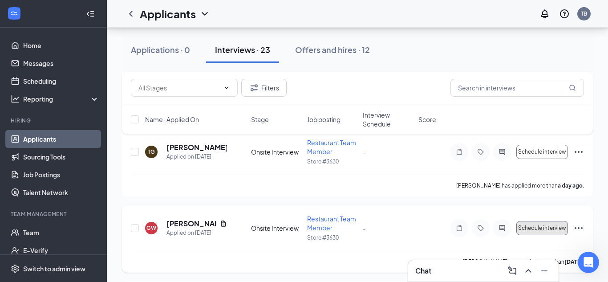
click at [549, 230] on span "Schedule interview" at bounding box center [542, 228] width 48 height 6
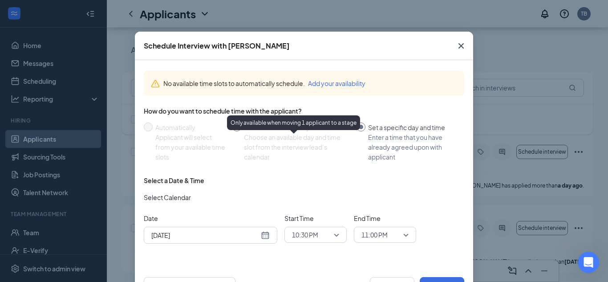
scroll to position [47, 0]
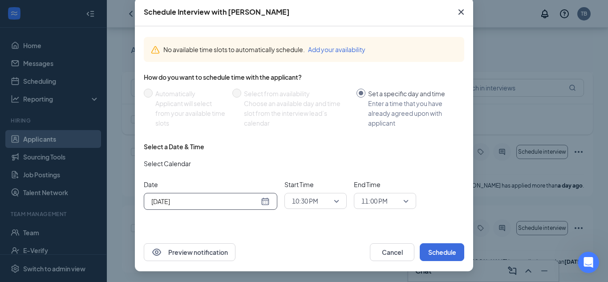
click at [263, 200] on div "[DATE]" at bounding box center [210, 201] width 118 height 10
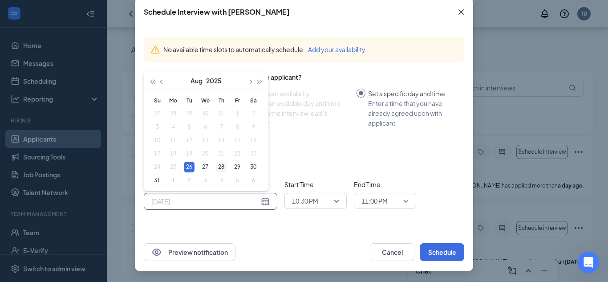
type input "[DATE]"
click at [224, 169] on div "28" at bounding box center [221, 167] width 11 height 11
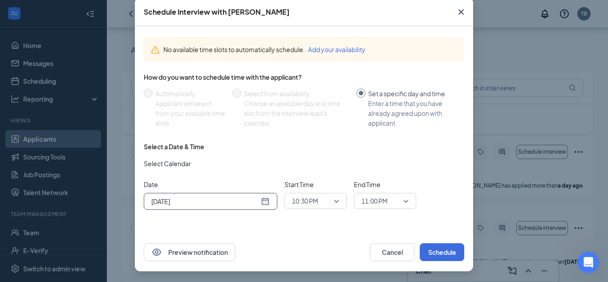
click at [325, 200] on span "10:30 PM" at bounding box center [311, 200] width 39 height 13
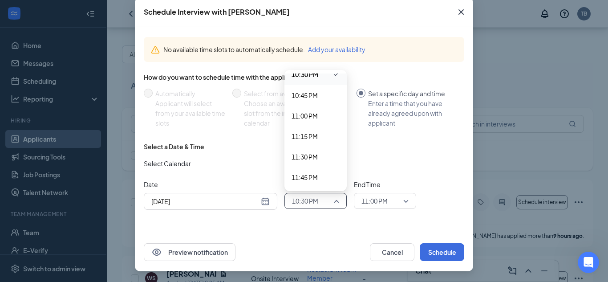
scroll to position [0, 0]
click at [320, 115] on span "11:00 PM" at bounding box center [316, 116] width 48 height 10
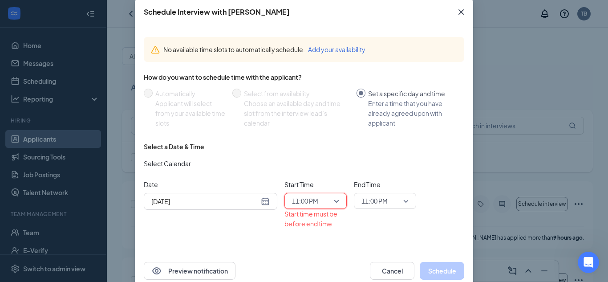
click at [307, 205] on span "11:00 PM" at bounding box center [305, 200] width 26 height 13
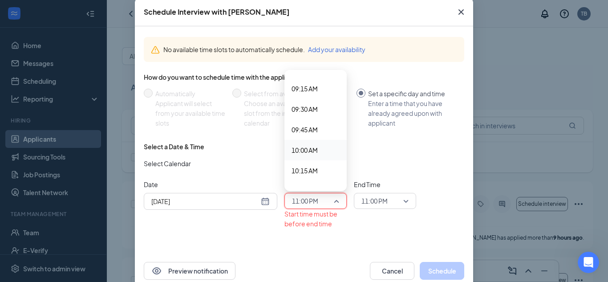
click at [315, 152] on span "10:00 AM" at bounding box center [305, 150] width 26 height 10
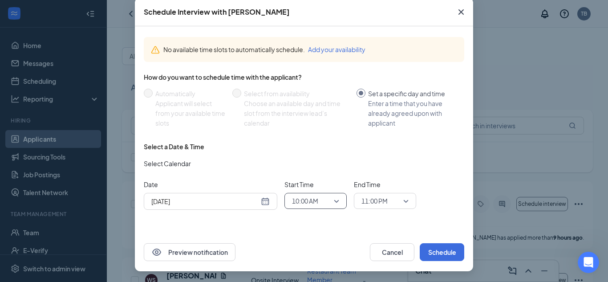
click at [389, 200] on span "11:00 PM" at bounding box center [381, 200] width 39 height 13
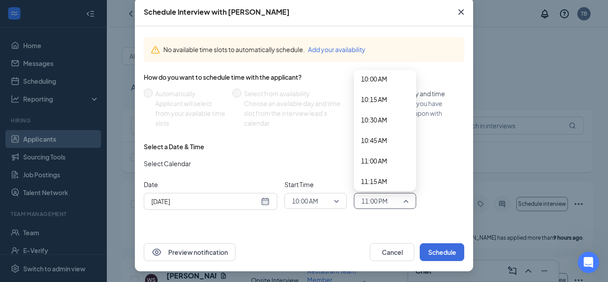
scroll to position [821, 0]
click at [379, 123] on span "10:30 AM" at bounding box center [374, 123] width 26 height 10
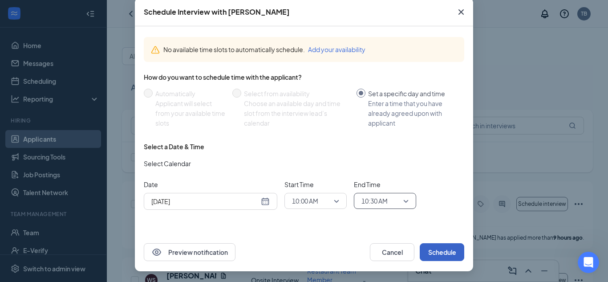
click at [443, 252] on button "Schedule" at bounding box center [442, 252] width 45 height 18
